Goal: Task Accomplishment & Management: Manage account settings

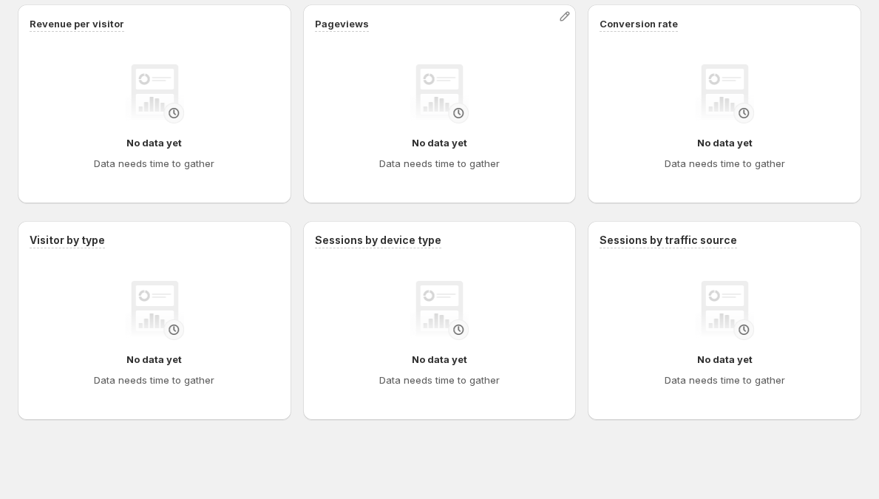
scroll to position [760, 0]
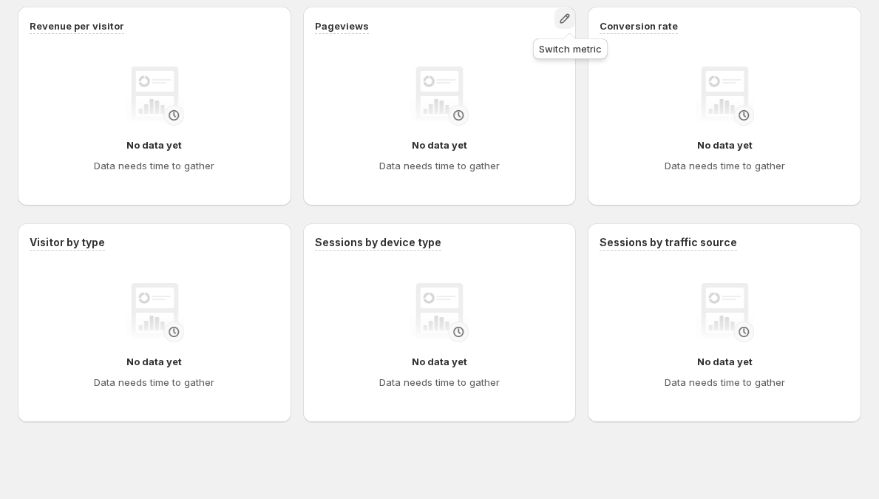
click at [567, 23] on icon "button" at bounding box center [565, 19] width 10 height 10
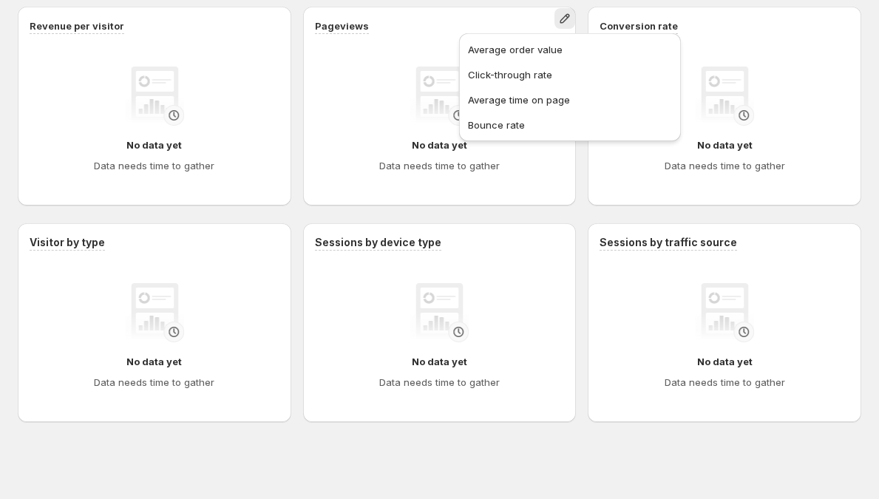
click at [351, 130] on div "No data yet Data needs time to gather" at bounding box center [440, 120] width 226 height 107
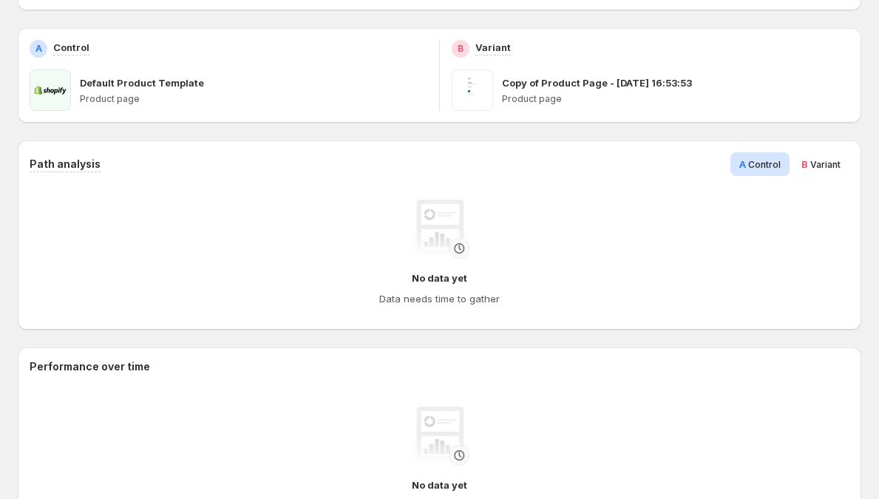
scroll to position [203, 0]
click at [821, 166] on span "Variant" at bounding box center [826, 165] width 30 height 11
click at [781, 167] on span "Control" at bounding box center [765, 165] width 33 height 11
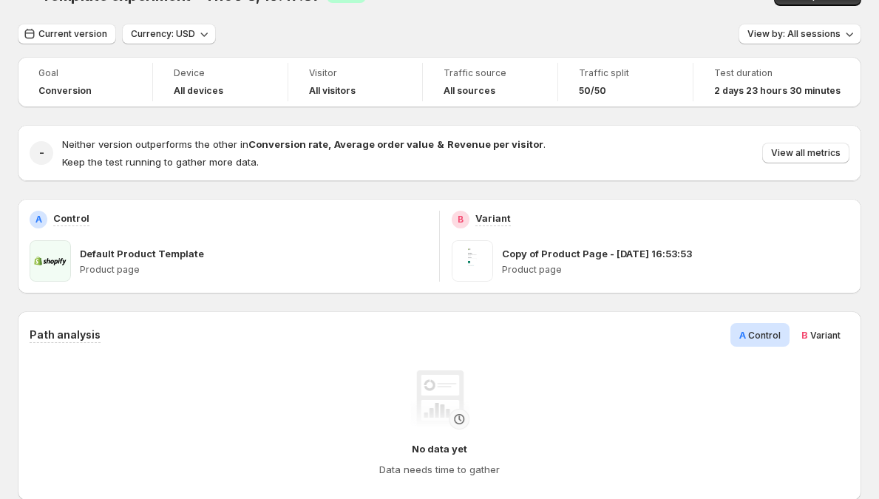
scroll to position [0, 0]
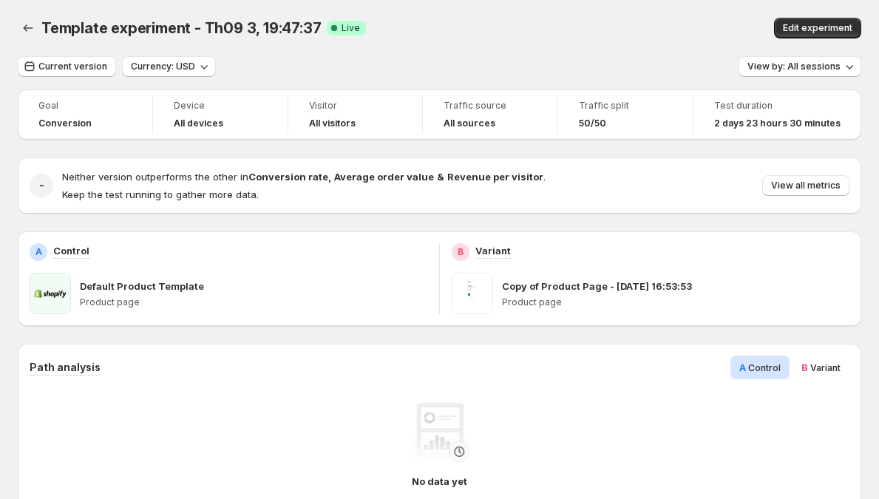
click at [317, 108] on span "Visitor" at bounding box center [355, 106] width 93 height 12
click at [462, 107] on span "Traffic source" at bounding box center [490, 106] width 93 height 12
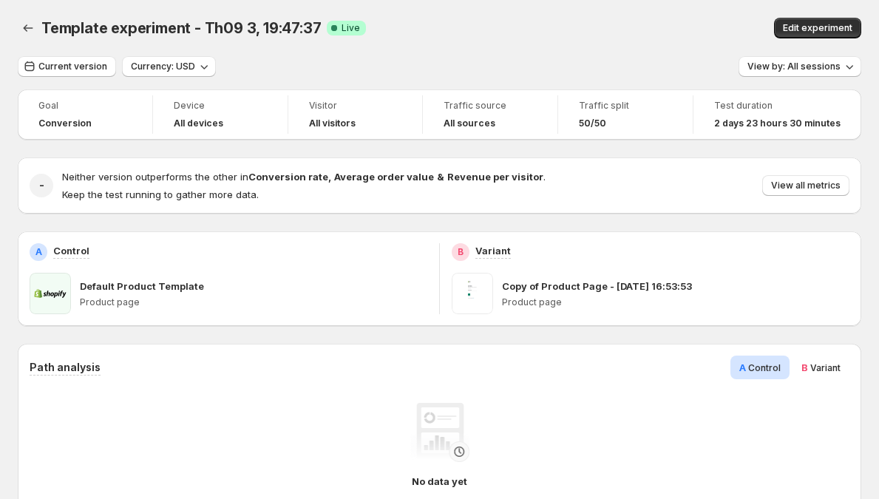
click at [513, 107] on span "Traffic source" at bounding box center [490, 106] width 93 height 12
click at [614, 108] on span "Traffic split" at bounding box center [625, 106] width 93 height 12
click at [718, 109] on div "Test duration 2 days 23 hours 30 minutes" at bounding box center [778, 114] width 150 height 38
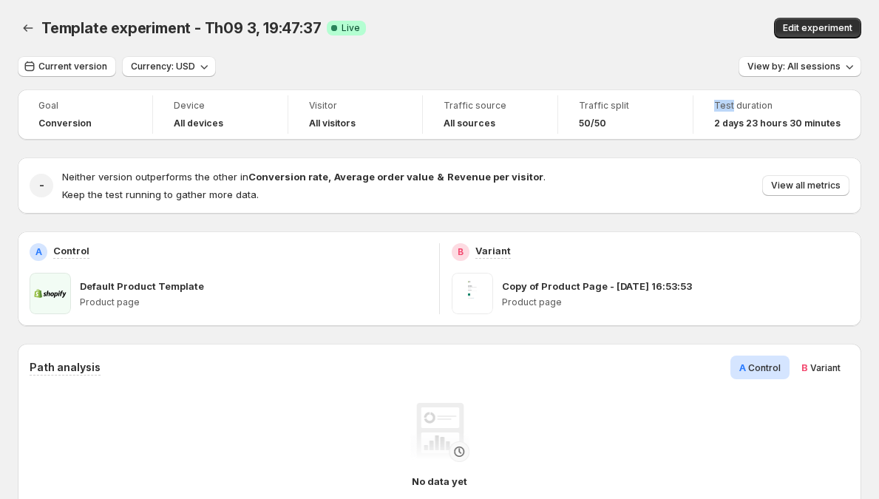
click at [718, 109] on div "Test duration 2 days 23 hours 30 minutes" at bounding box center [778, 114] width 150 height 38
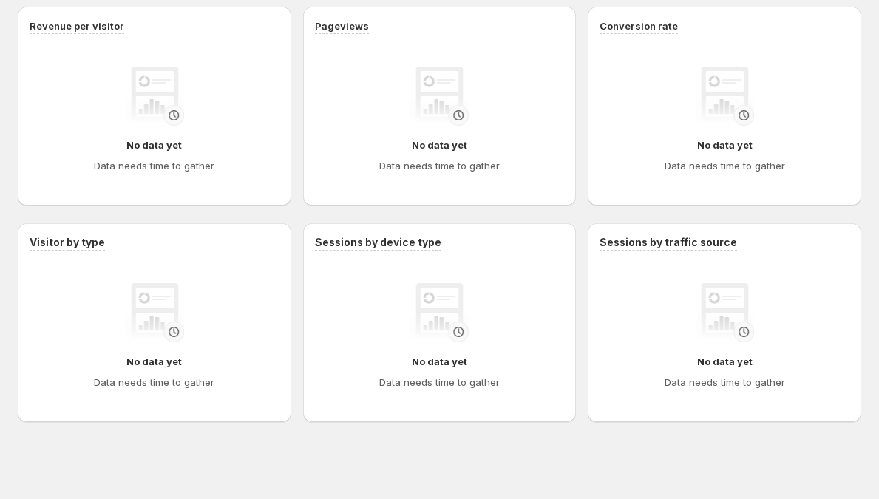
scroll to position [763, 0]
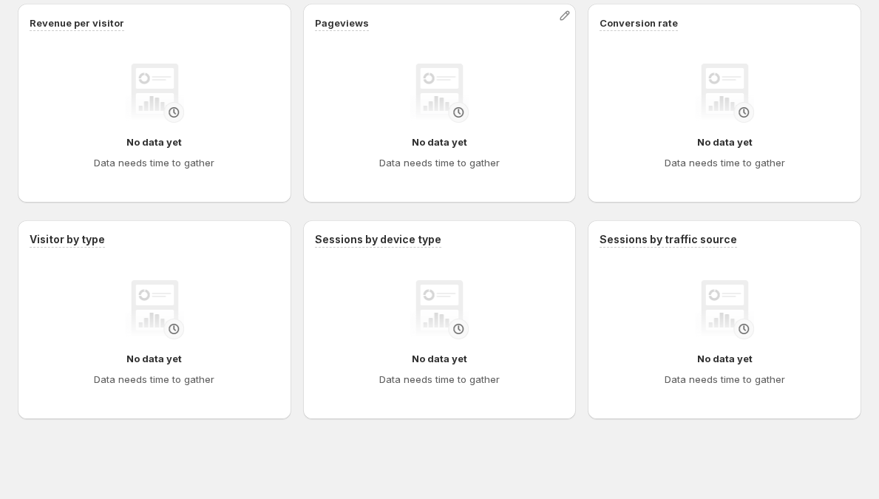
click at [577, 48] on div "Pageviews No data yet Data needs time to gather" at bounding box center [440, 103] width 274 height 199
click at [447, 148] on h4 "No data yet" at bounding box center [439, 142] width 55 height 15
click at [449, 143] on h4 "No data yet" at bounding box center [439, 142] width 55 height 15
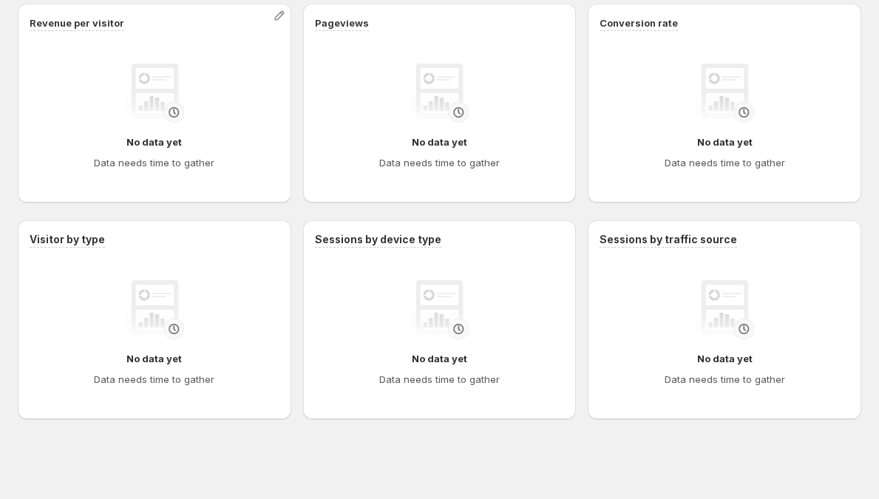
click at [160, 146] on h4 "No data yet" at bounding box center [153, 142] width 55 height 15
click at [187, 143] on div "No data yet Data needs time to gather" at bounding box center [154, 153] width 121 height 36
click at [712, 141] on h4 "No data yet" at bounding box center [724, 142] width 55 height 15
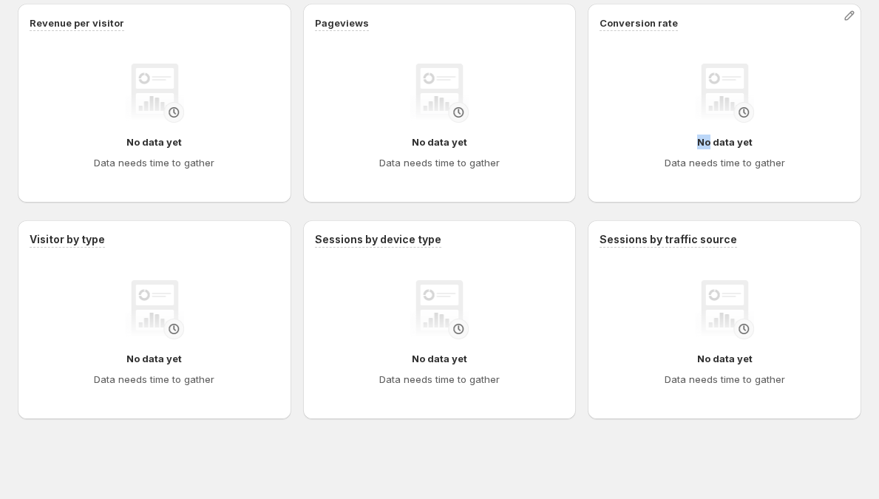
click at [712, 141] on h4 "No data yet" at bounding box center [724, 142] width 55 height 15
click at [704, 145] on div "No data yet Data needs time to gather" at bounding box center [725, 153] width 121 height 36
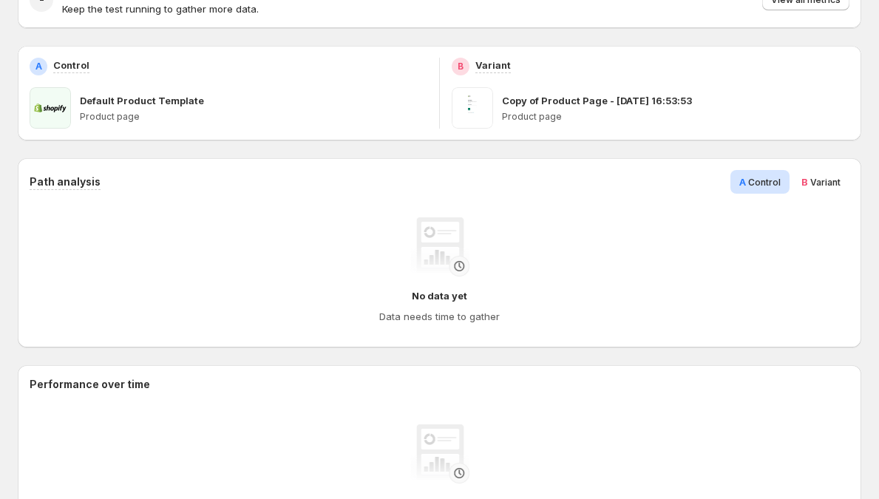
scroll to position [0, 0]
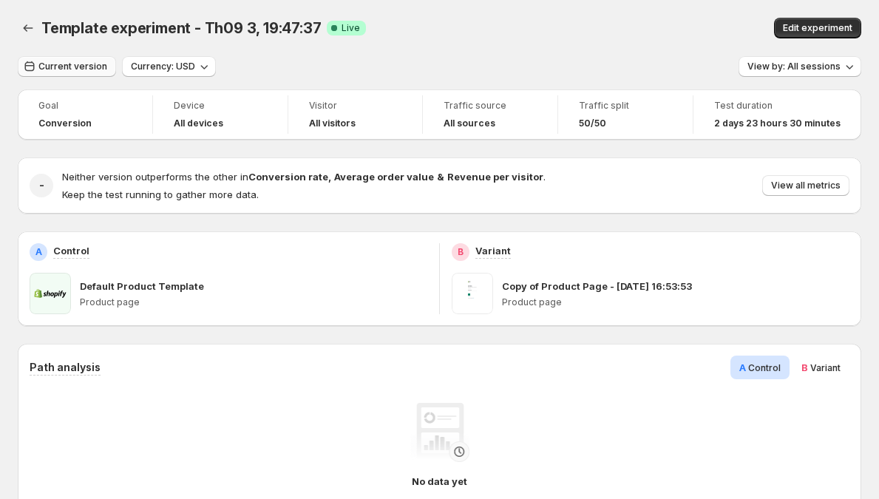
click at [64, 64] on span "Current version" at bounding box center [72, 67] width 69 height 12
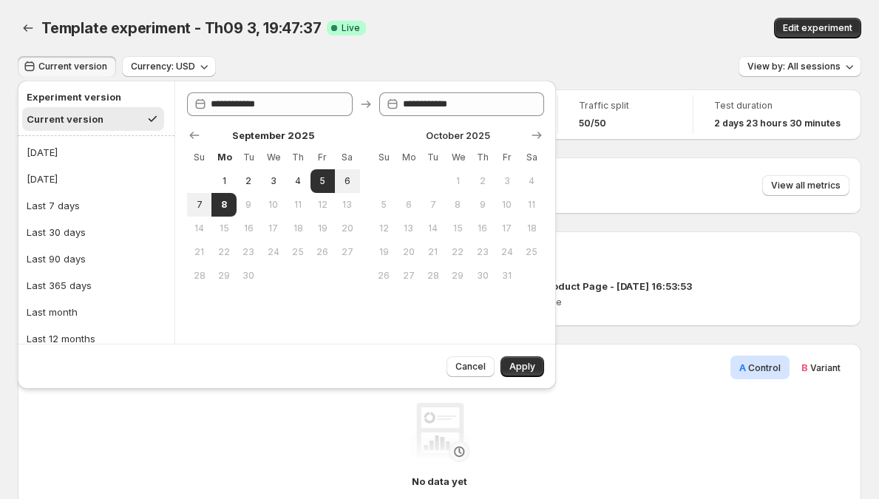
click at [79, 67] on span "Current version" at bounding box center [72, 67] width 69 height 12
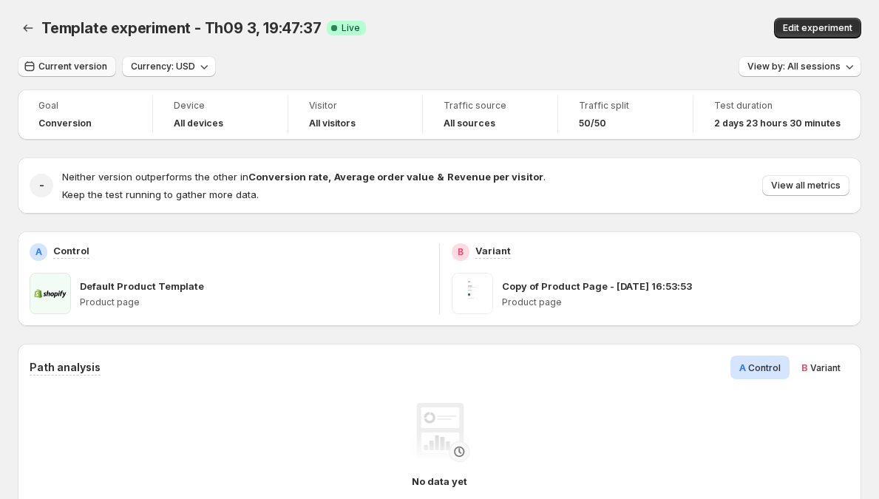
click at [79, 67] on span "Current version" at bounding box center [72, 67] width 69 height 12
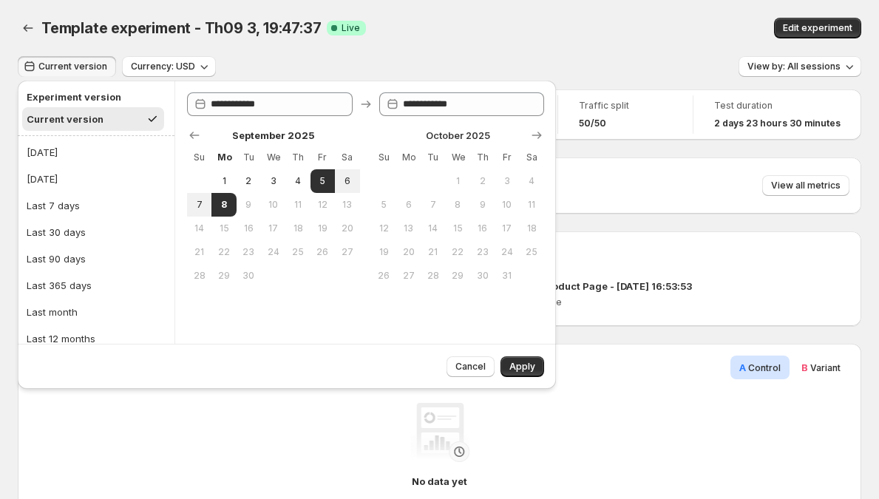
click at [85, 98] on h2 "Experiment version" at bounding box center [93, 96] width 133 height 15
click at [83, 66] on span "Current version" at bounding box center [72, 67] width 69 height 12
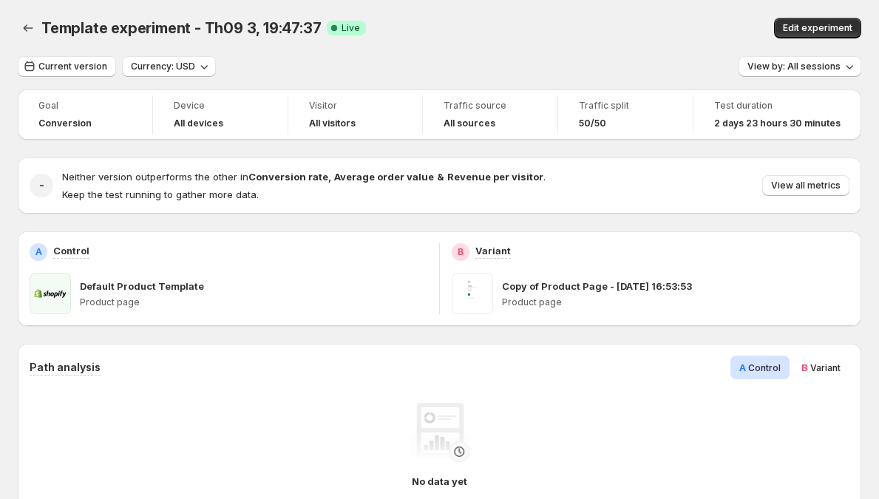
click at [101, 40] on div "Template experiment - Th09 3, 19:47:37. This page is ready Template experiment …" at bounding box center [440, 28] width 844 height 56
click at [817, 25] on span "Edit experiment" at bounding box center [818, 28] width 70 height 12
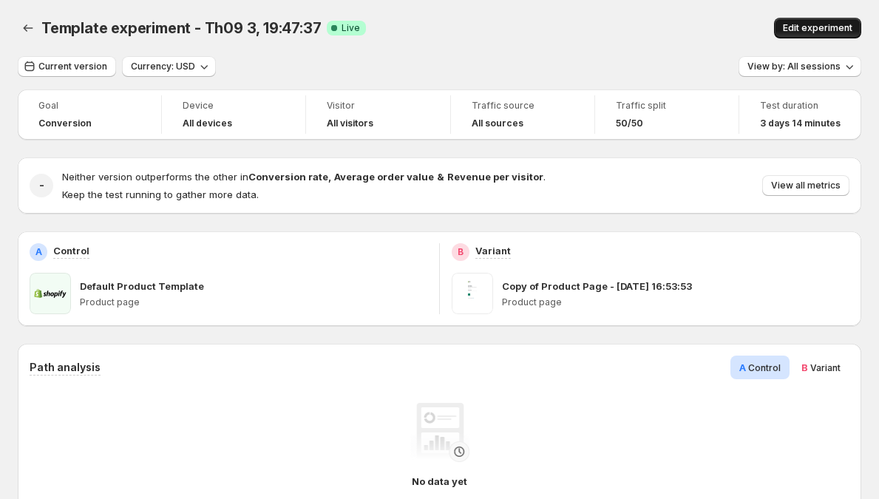
click at [837, 27] on span "Edit experiment" at bounding box center [818, 28] width 70 height 12
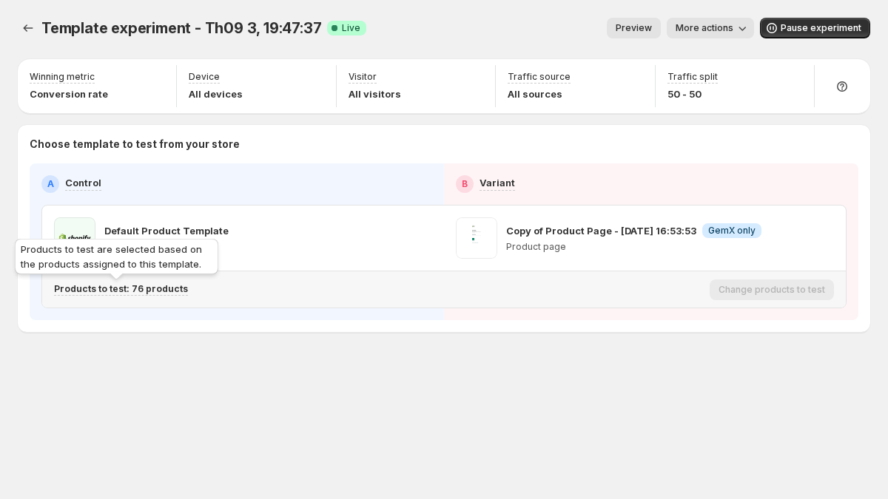
click at [139, 292] on p "Products to test: 76 products" at bounding box center [121, 289] width 134 height 12
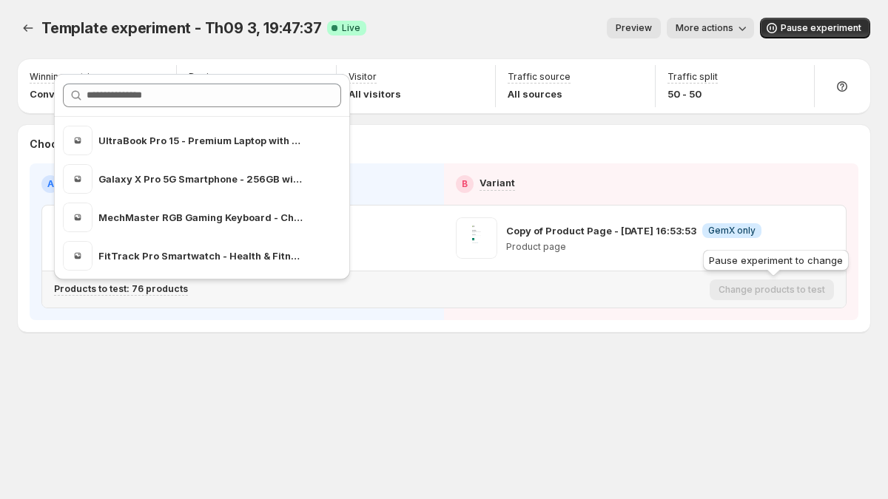
click at [749, 291] on div "Change products to test" at bounding box center [771, 290] width 124 height 21
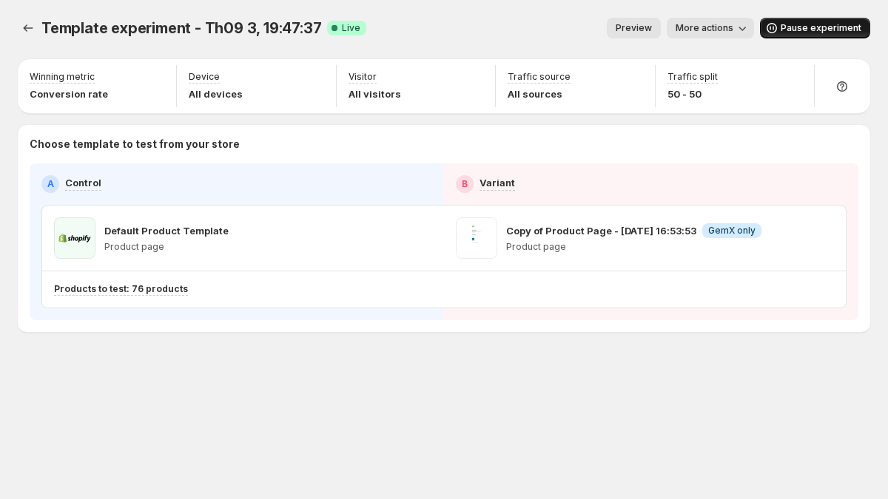
click at [831, 27] on span "Pause experiment" at bounding box center [820, 28] width 81 height 12
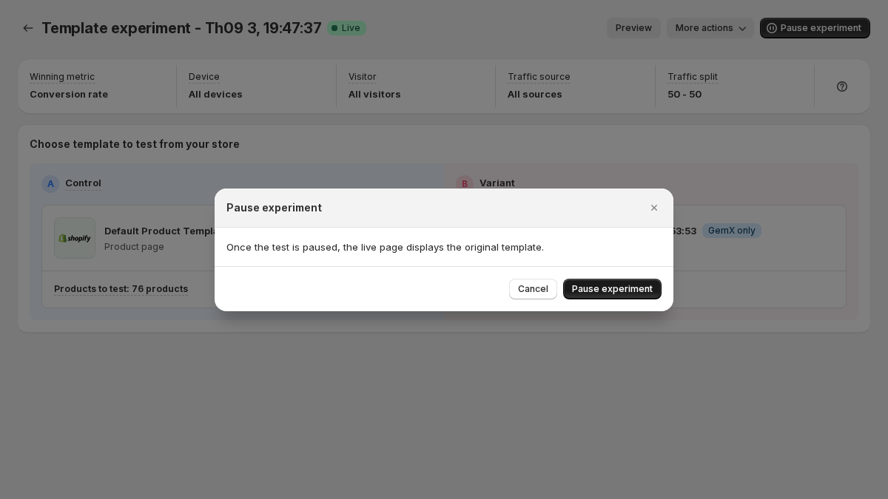
click at [615, 290] on span "Pause experiment" at bounding box center [612, 289] width 81 height 12
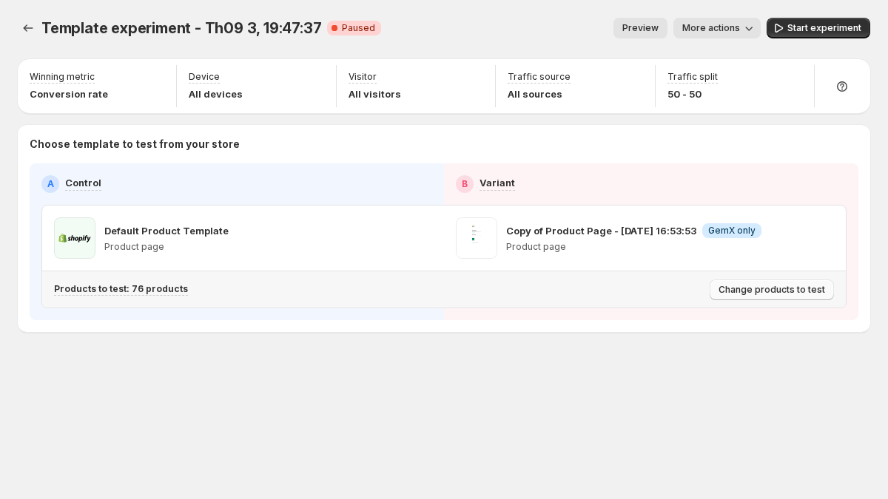
click at [733, 285] on span "Change products to test" at bounding box center [771, 290] width 107 height 12
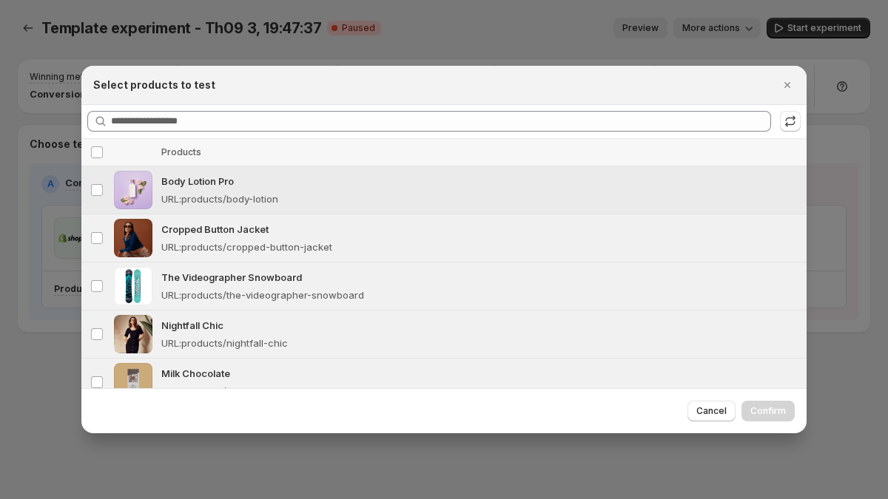
click at [390, 184] on p "Body Lotion Pro" at bounding box center [479, 181] width 636 height 15
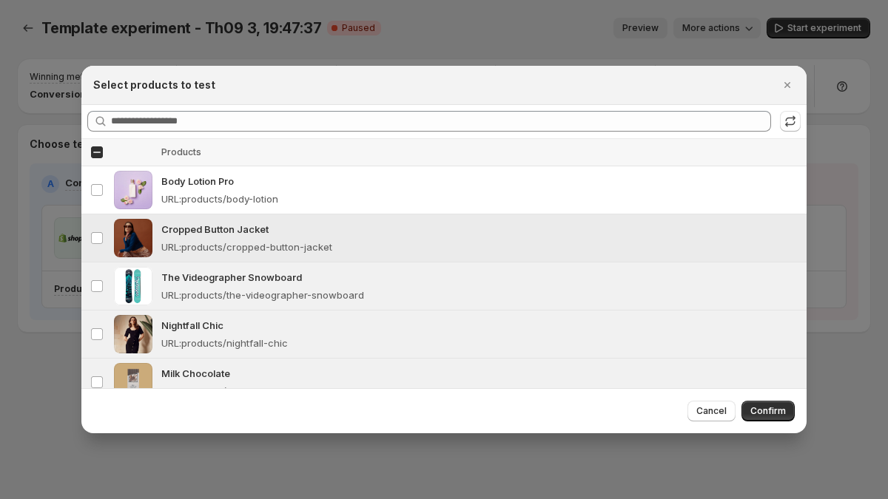
click at [396, 223] on p "Cropped Button Jacket" at bounding box center [479, 229] width 636 height 15
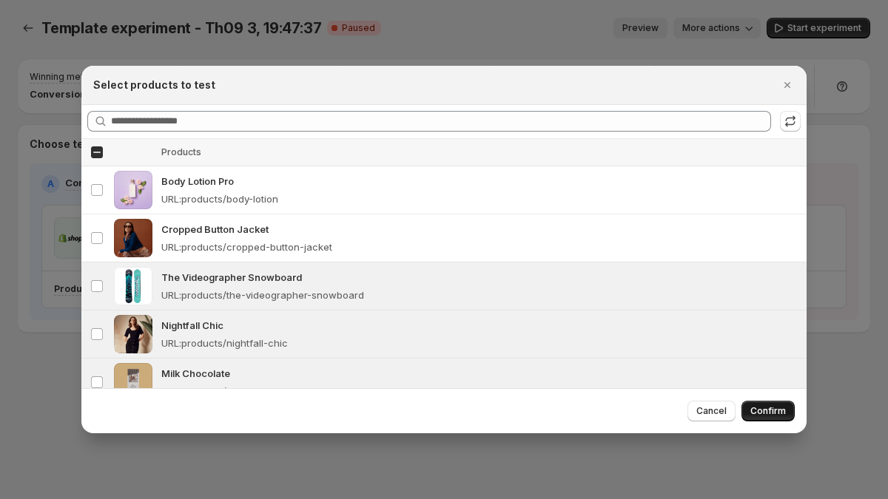
click at [769, 412] on span "Confirm" at bounding box center [768, 411] width 36 height 12
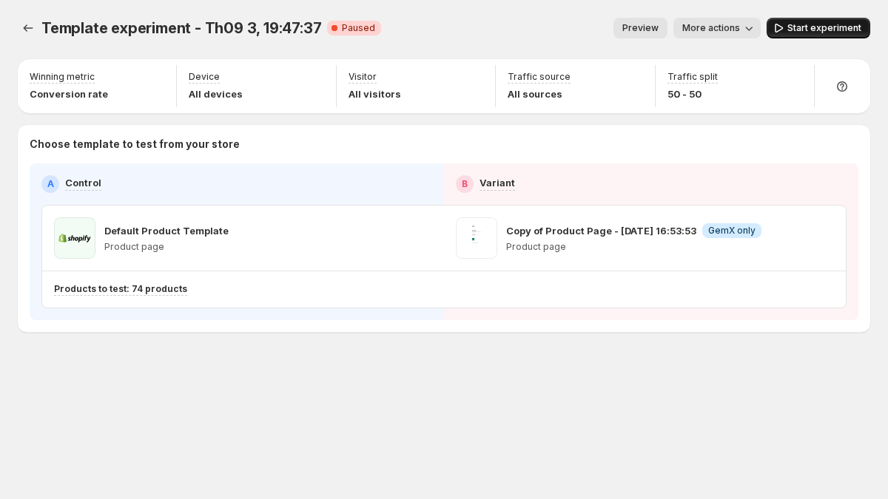
click at [795, 36] on button "Start experiment" at bounding box center [818, 28] width 104 height 21
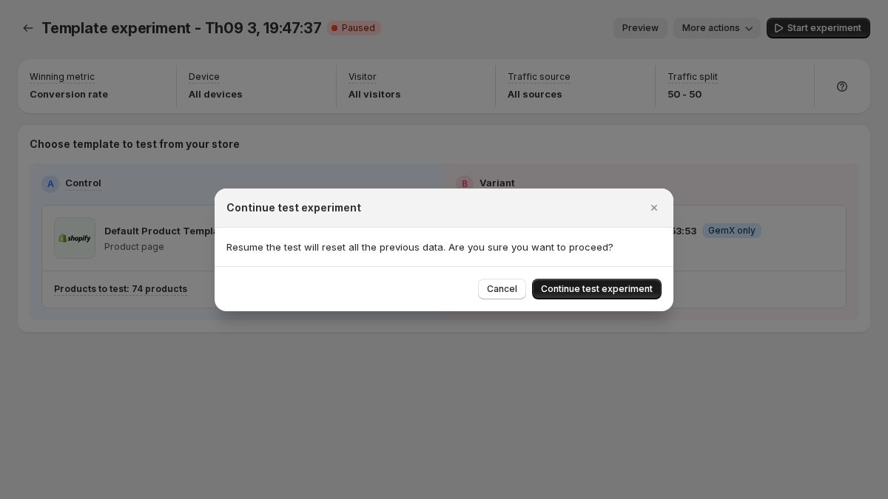
click at [634, 290] on span "Continue test experiment" at bounding box center [597, 289] width 112 height 12
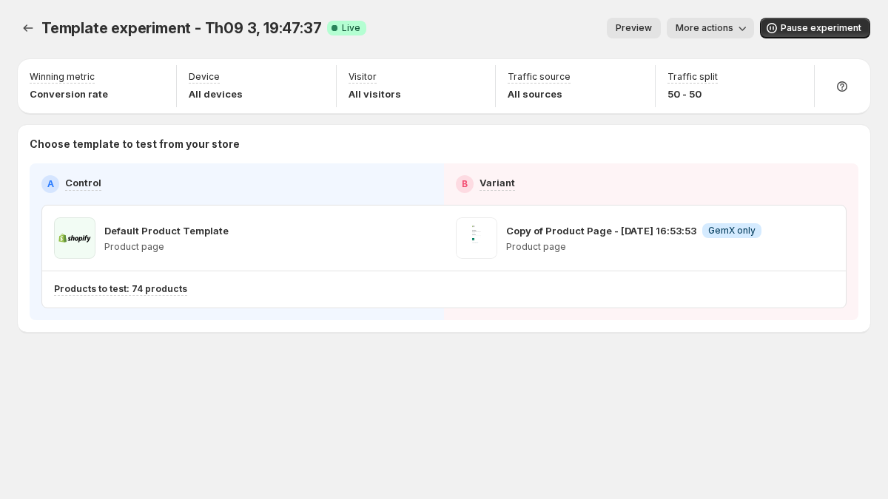
click at [690, 26] on span "More actions" at bounding box center [704, 28] width 58 height 12
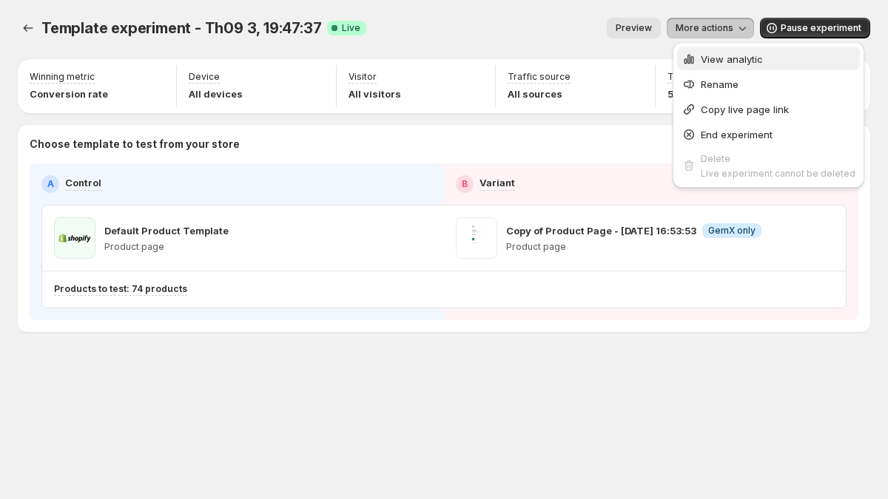
click at [701, 61] on span "View analytic" at bounding box center [731, 59] width 62 height 12
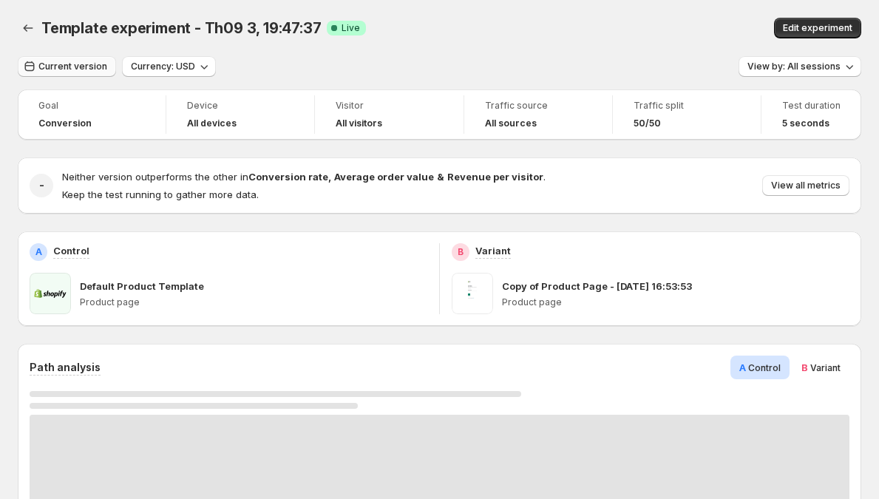
click at [88, 63] on span "Current version" at bounding box center [72, 67] width 69 height 12
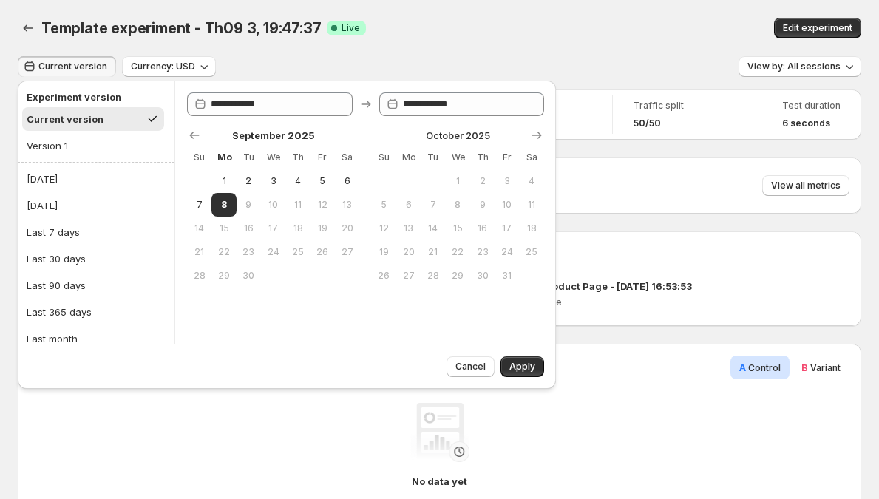
click at [70, 54] on div "Template experiment - Th09 3, 19:47:37. This page is ready Template experiment …" at bounding box center [440, 28] width 844 height 56
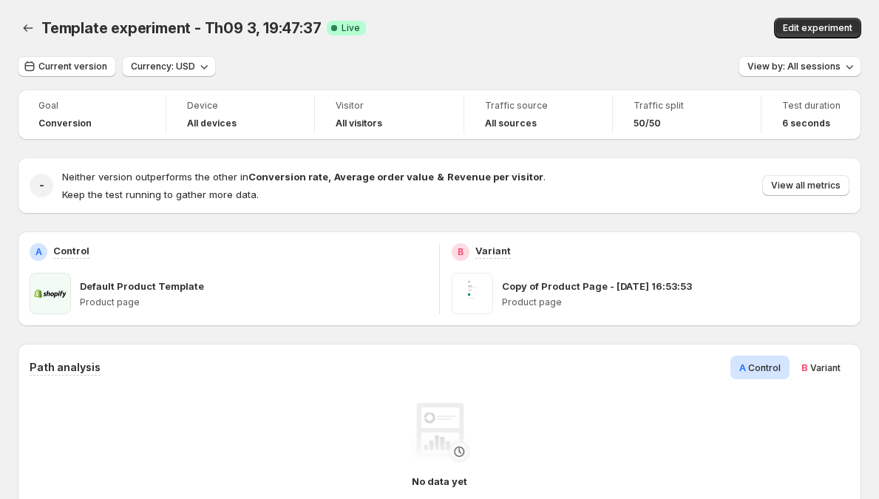
click at [65, 54] on div "Template experiment - Th09 3, 19:47:37. This page is ready Template experiment …" at bounding box center [440, 28] width 844 height 56
click at [25, 25] on icon "Back" at bounding box center [28, 28] width 15 height 15
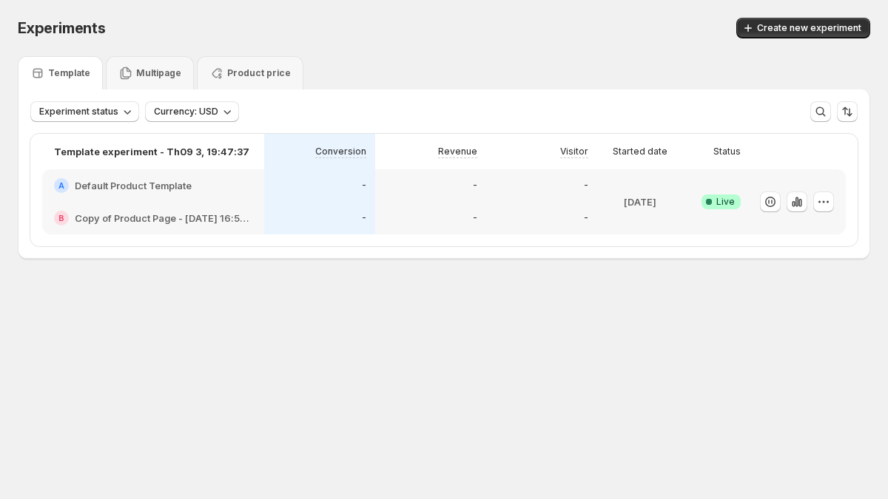
click at [607, 49] on div "Experiments. This page is ready Experiments Create new experiment" at bounding box center [444, 28] width 852 height 56
